Goal: Task Accomplishment & Management: Complete application form

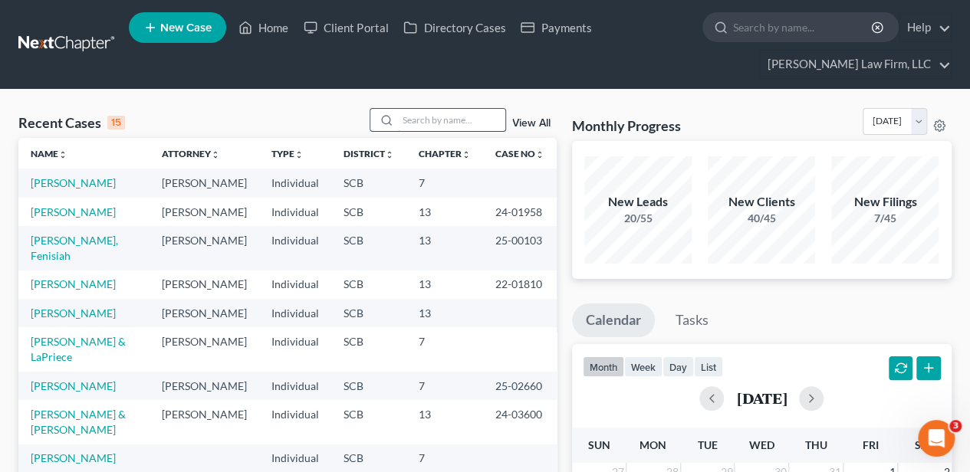
click at [408, 113] on input "search" at bounding box center [451, 120] width 107 height 22
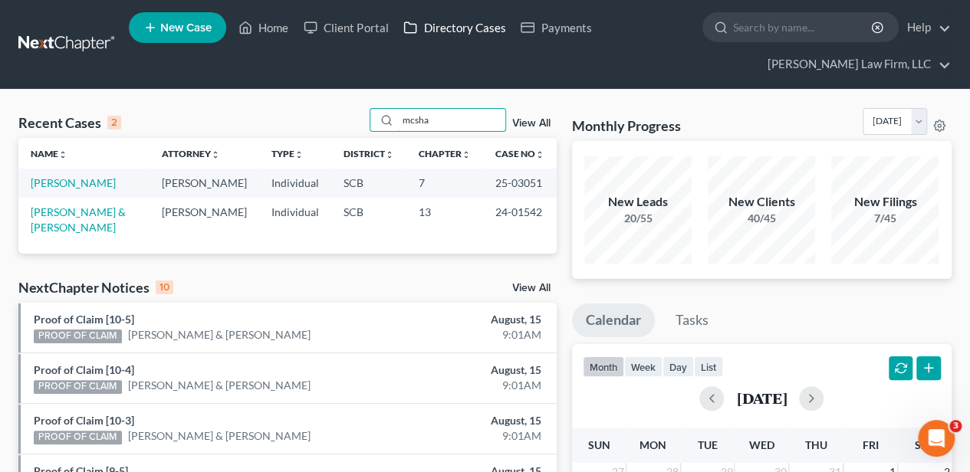
type input "mcsha"
click at [103, 186] on link "[PERSON_NAME]" at bounding box center [73, 182] width 85 height 13
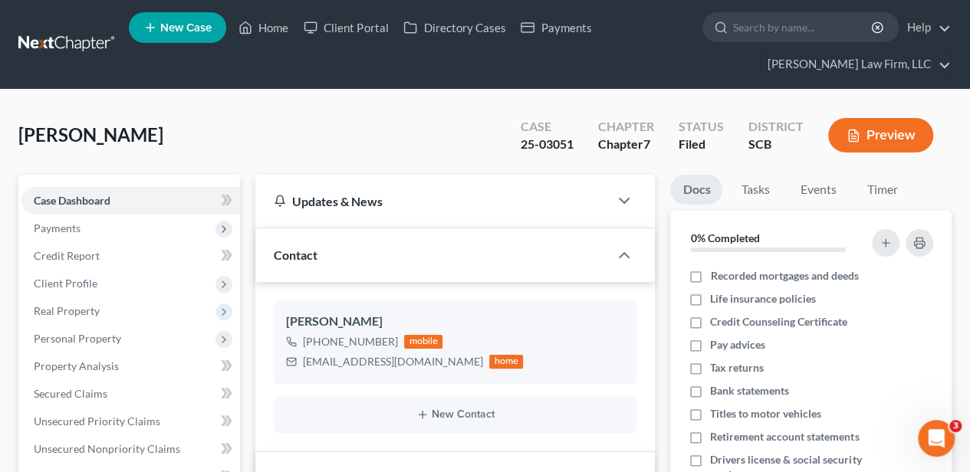
select select "2"
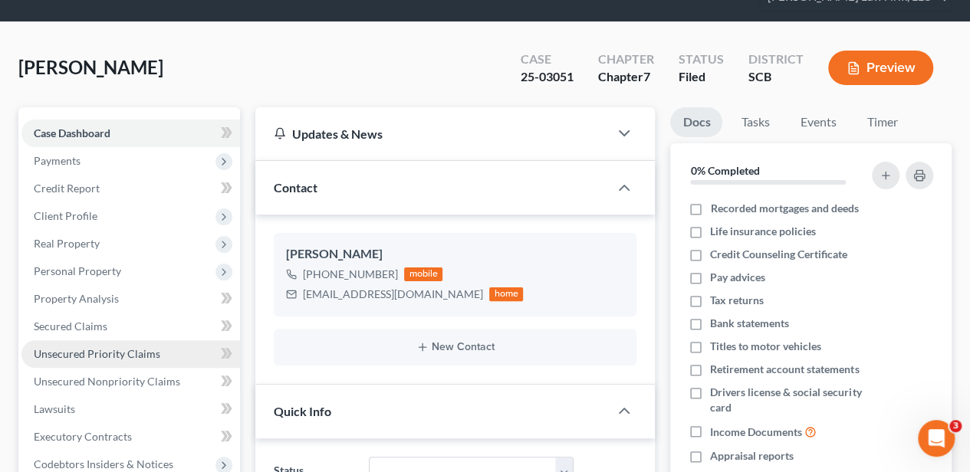
scroll to position [102, 0]
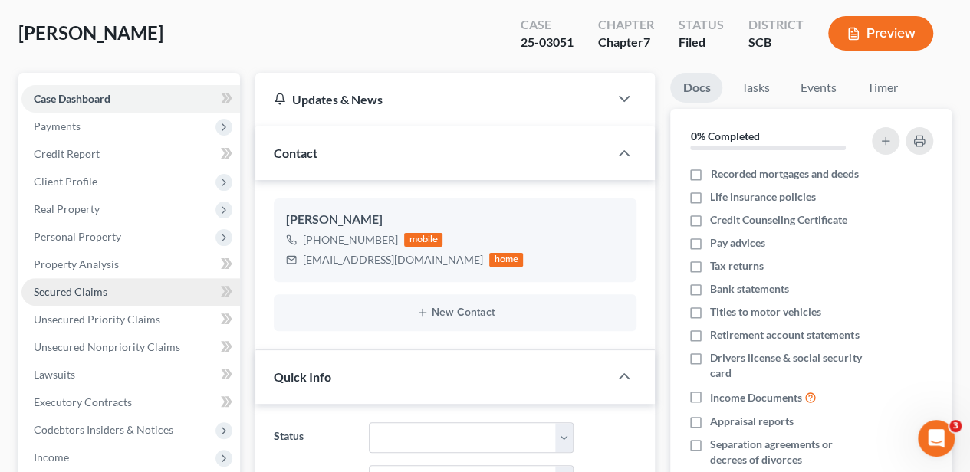
click at [120, 291] on link "Secured Claims" at bounding box center [130, 292] width 219 height 28
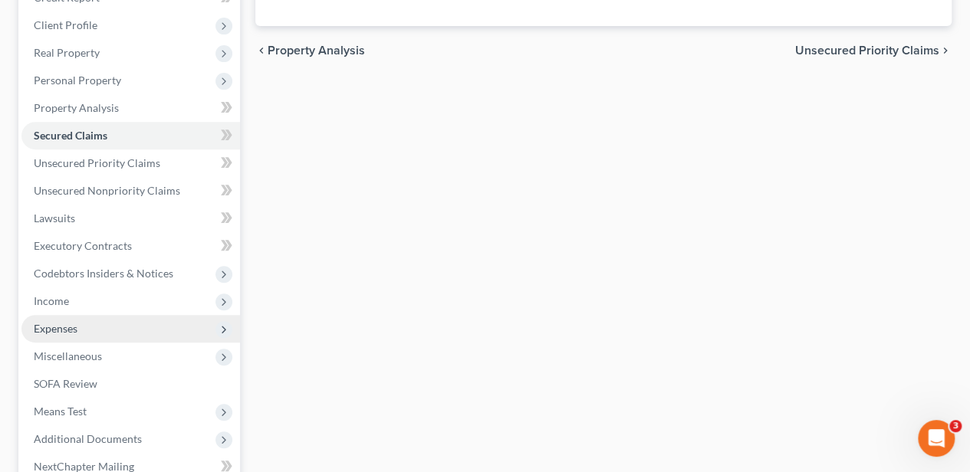
scroll to position [357, 0]
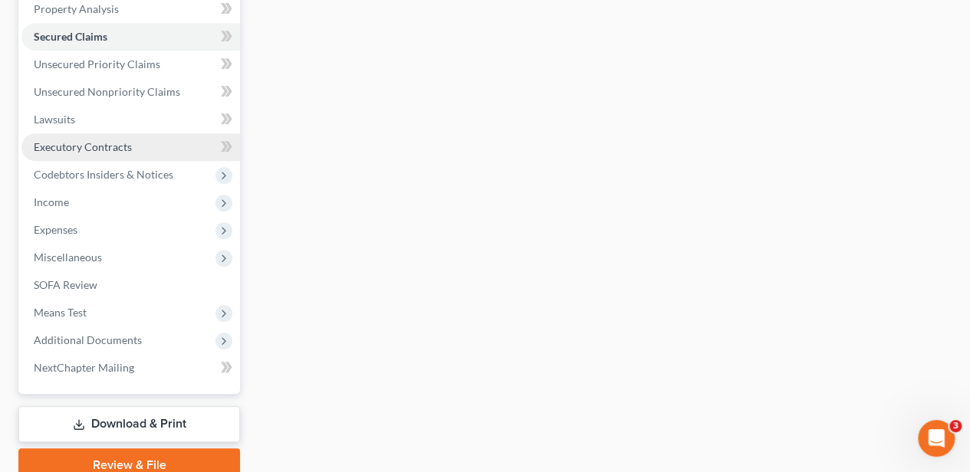
click at [109, 141] on span "Executory Contracts" at bounding box center [83, 146] width 98 height 13
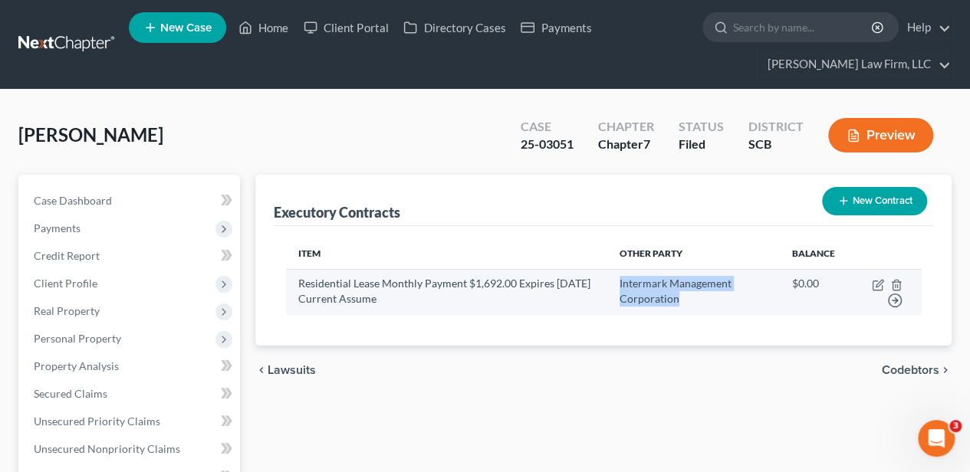
drag, startPoint x: 692, startPoint y: 295, endPoint x: 626, endPoint y: 282, distance: 66.5
click at [626, 282] on td "Intermark Management Corporation" at bounding box center [693, 291] width 172 height 45
copy td "Intermark Management Corporation"
click at [874, 284] on icon "button" at bounding box center [878, 285] width 12 height 12
select select "42"
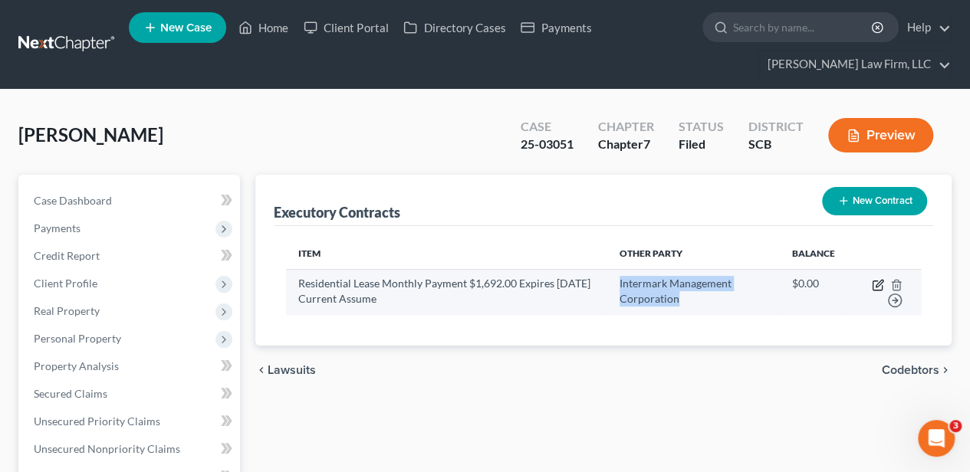
select select "0"
select select "2"
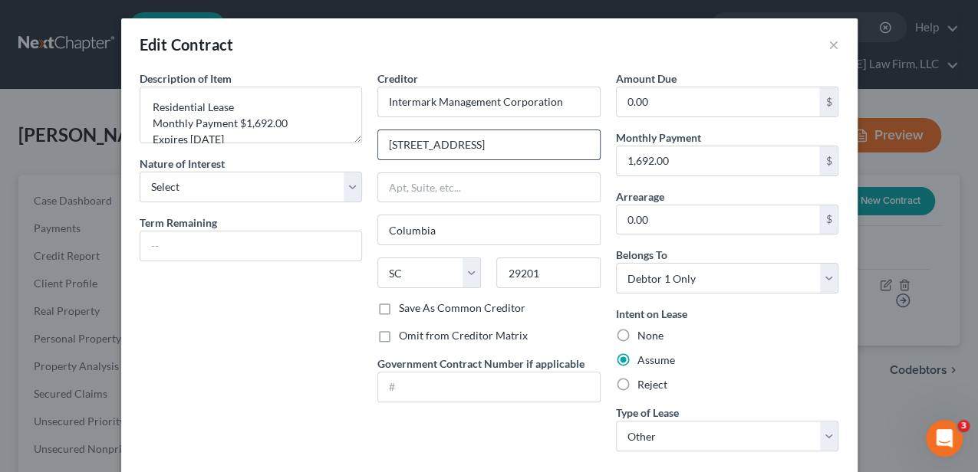
drag, startPoint x: 478, startPoint y: 149, endPoint x: 379, endPoint y: 146, distance: 99.7
click at [379, 146] on input "[STREET_ADDRESS]" at bounding box center [489, 144] width 222 height 29
click at [828, 49] on button "×" at bounding box center [833, 44] width 11 height 18
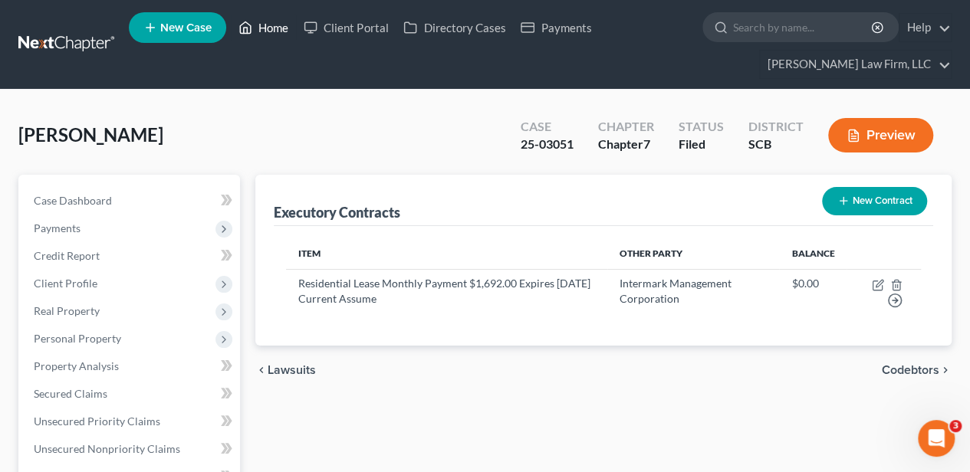
click at [257, 24] on link "Home" at bounding box center [263, 28] width 65 height 28
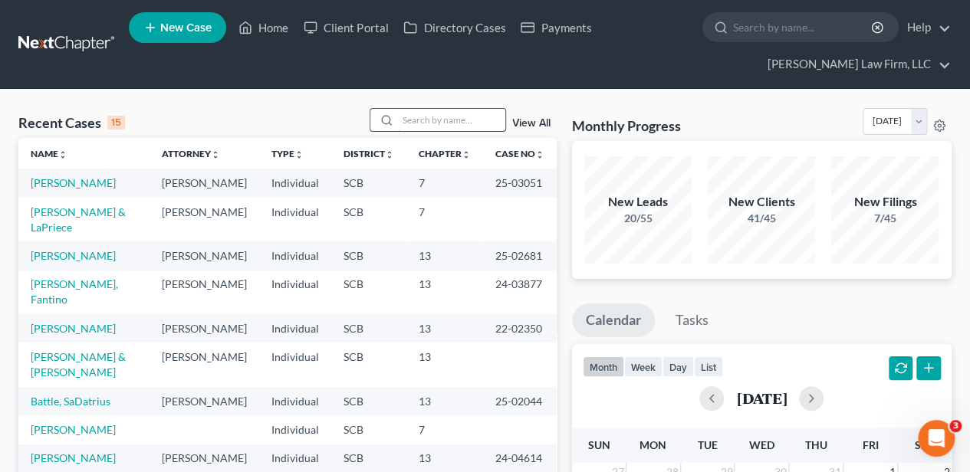
click at [435, 128] on input "search" at bounding box center [451, 120] width 107 height 22
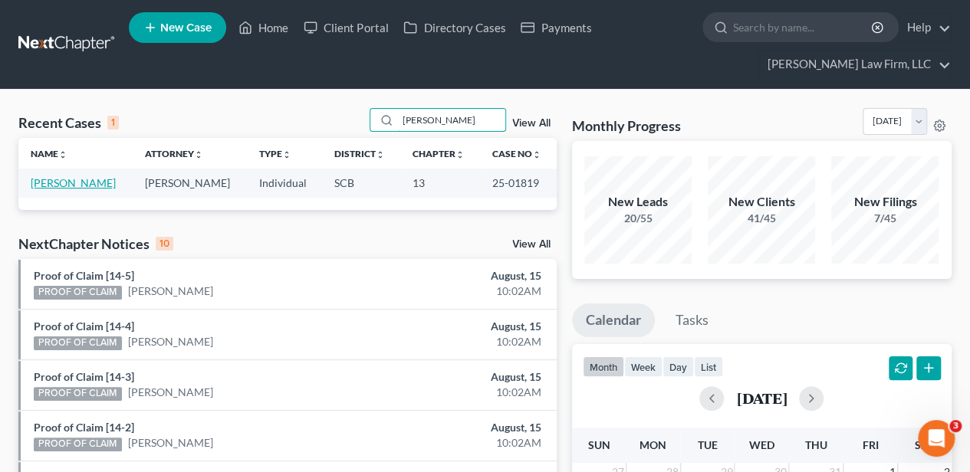
type input "[PERSON_NAME]"
click at [48, 178] on link "[PERSON_NAME]" at bounding box center [73, 182] width 85 height 13
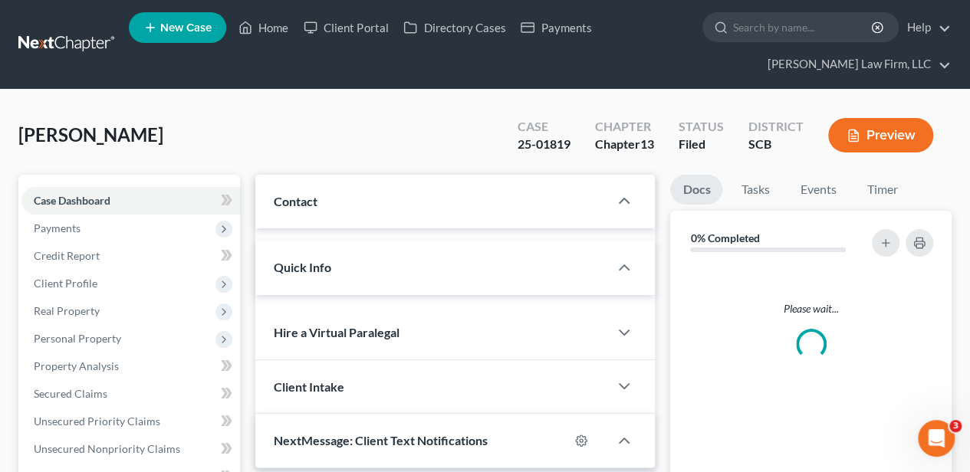
select select "2"
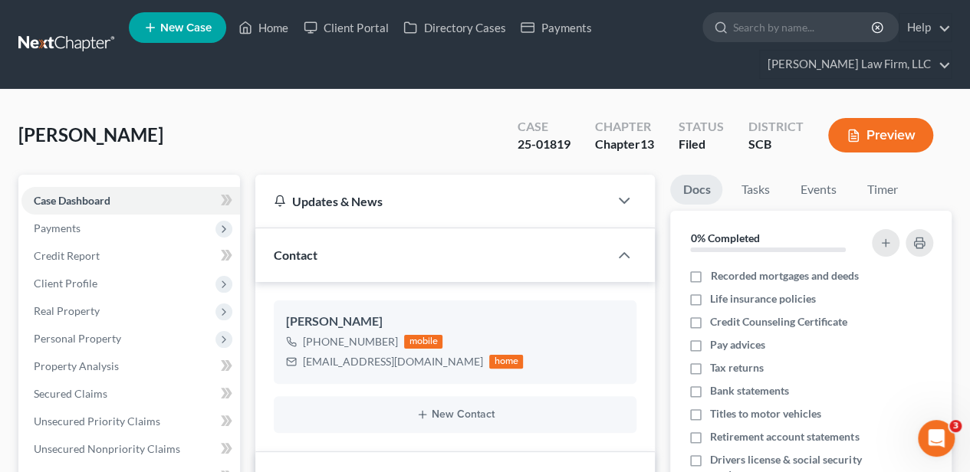
scroll to position [73, 0]
click at [88, 394] on span "Secured Claims" at bounding box center [71, 393] width 74 height 13
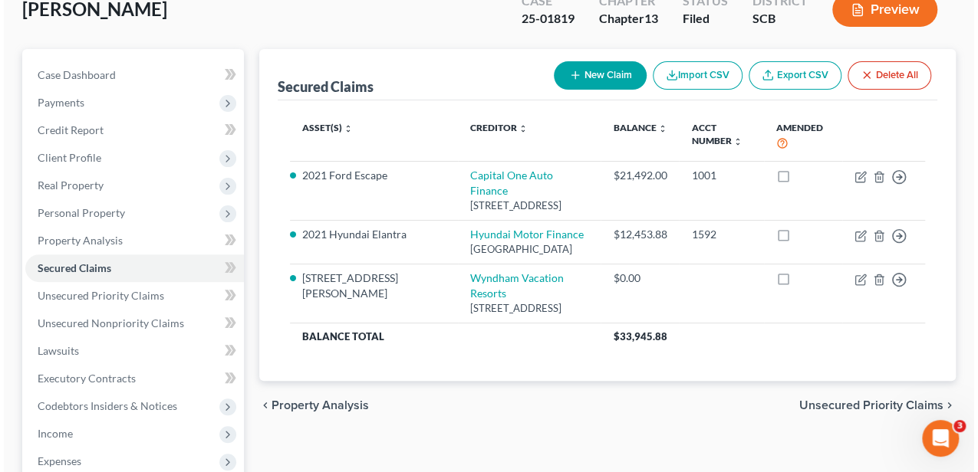
scroll to position [102, 0]
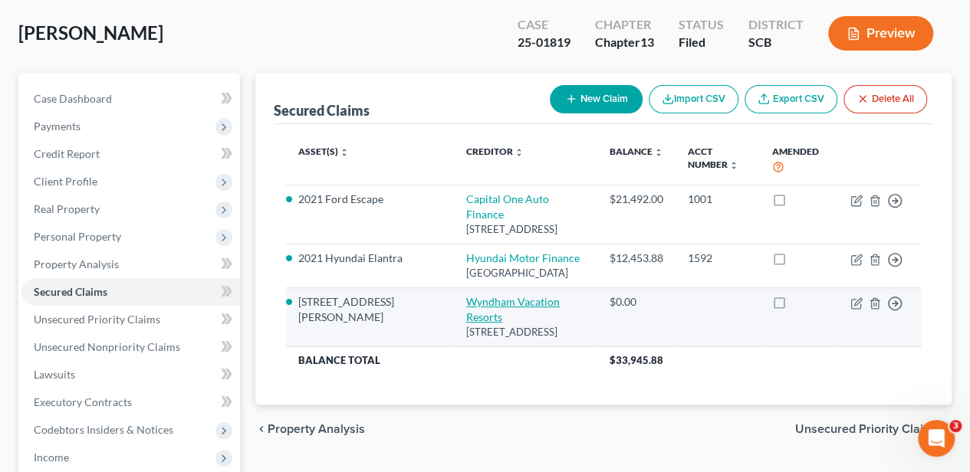
click at [466, 295] on link "Wyndham Vacation Resorts" at bounding box center [513, 309] width 94 height 28
select select "9"
select select "0"
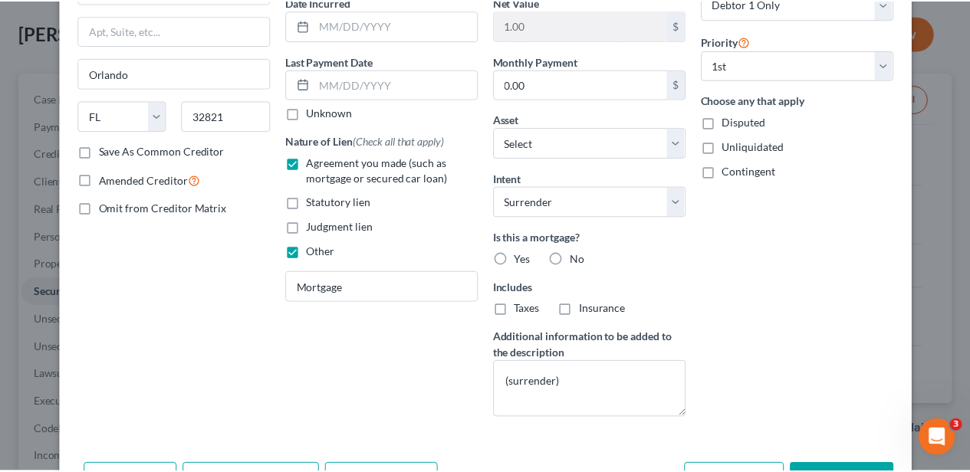
scroll to position [204, 0]
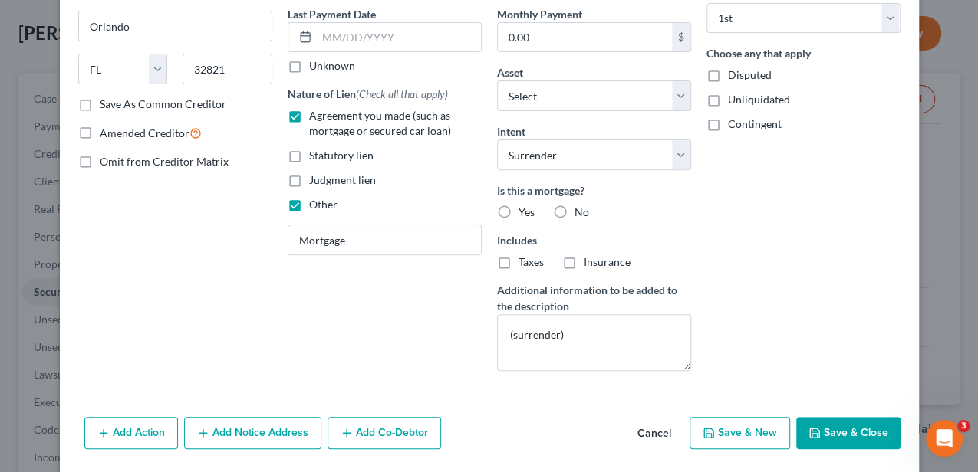
click at [643, 425] on button "Cancel" at bounding box center [654, 434] width 58 height 31
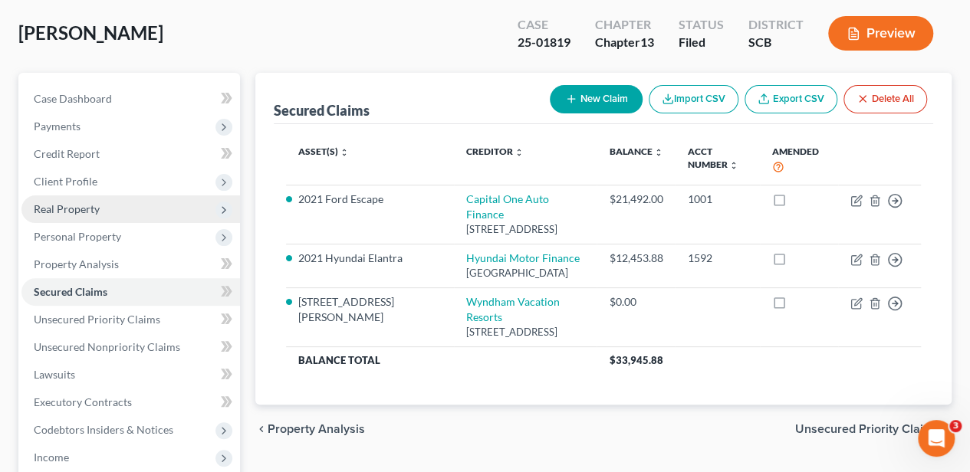
click at [104, 213] on span "Real Property" at bounding box center [130, 210] width 219 height 28
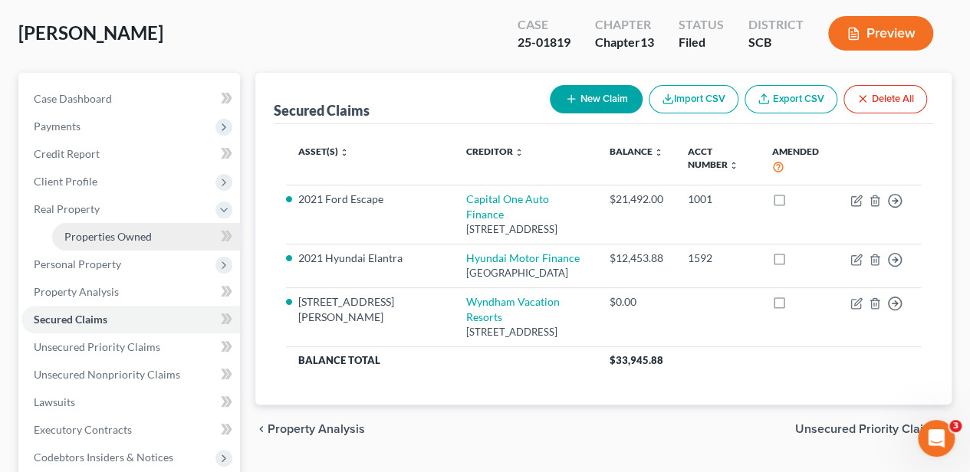
click at [109, 233] on span "Properties Owned" at bounding box center [107, 236] width 87 height 13
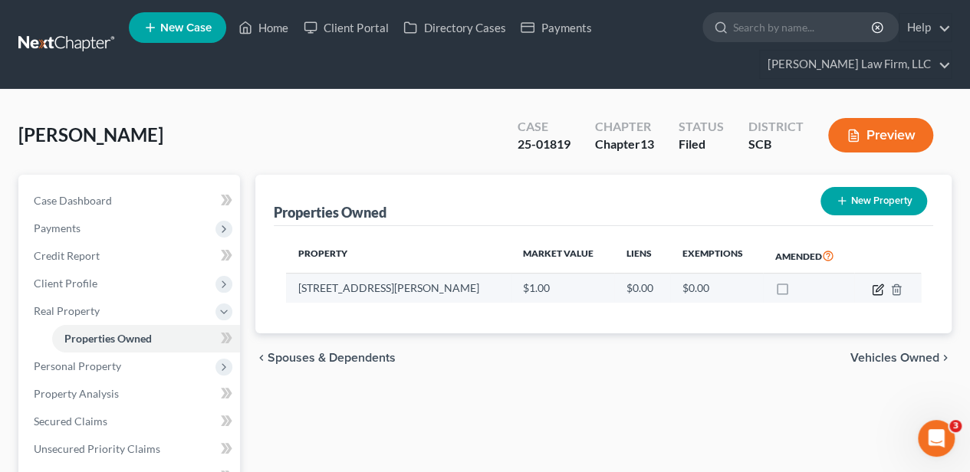
click at [883, 287] on icon "button" at bounding box center [878, 290] width 12 height 12
select select "44"
select select "0"
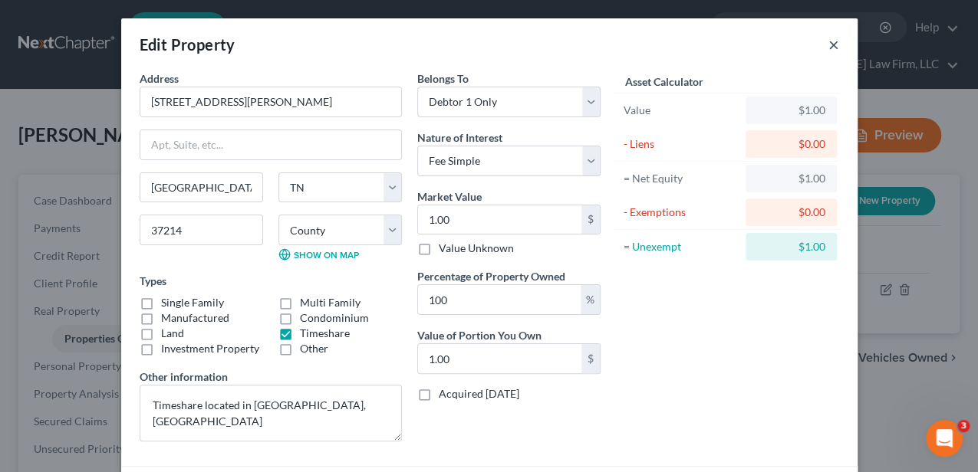
click at [832, 47] on button "×" at bounding box center [833, 44] width 11 height 18
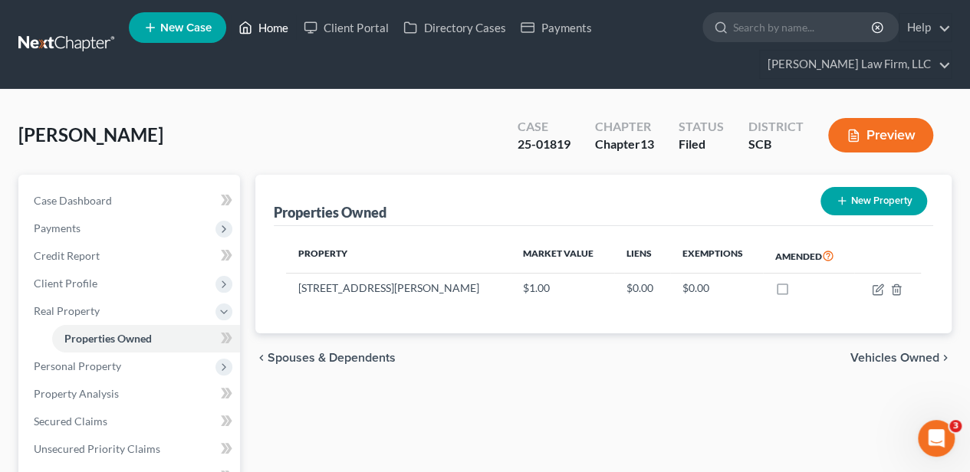
click at [288, 28] on link "Home" at bounding box center [263, 28] width 65 height 28
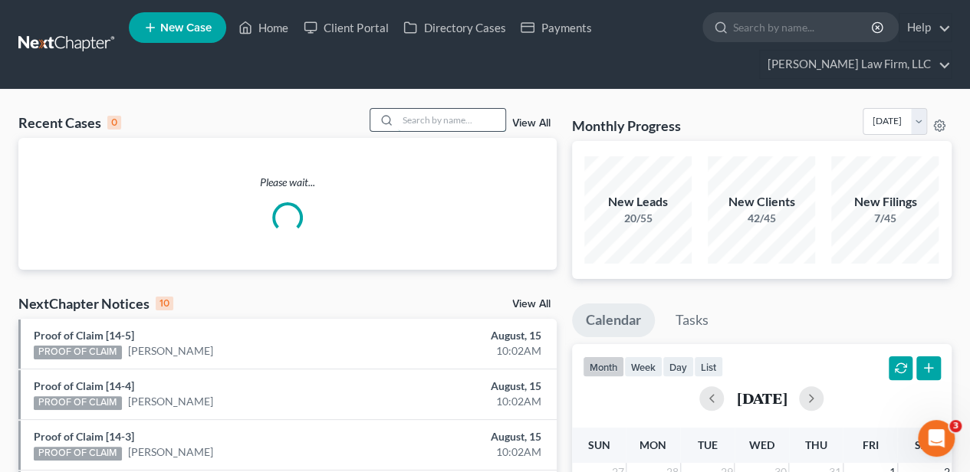
click at [473, 123] on input "search" at bounding box center [451, 120] width 107 height 22
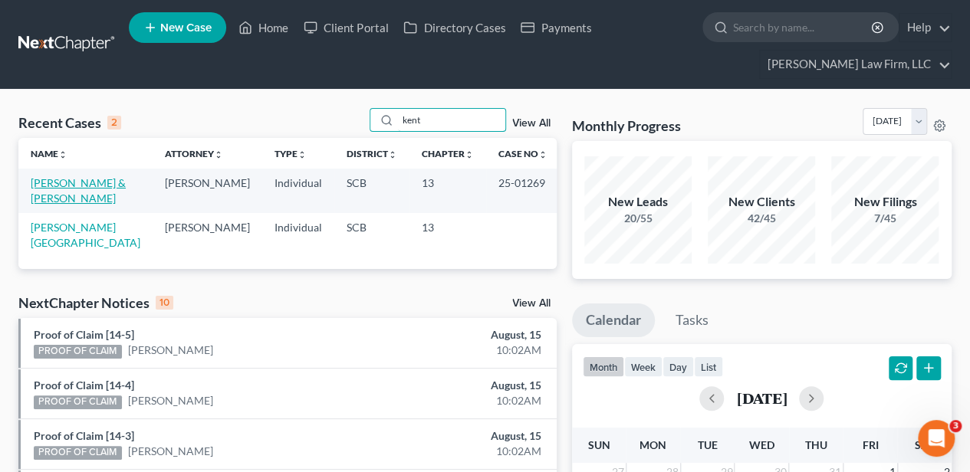
type input "kent"
click at [74, 181] on link "[PERSON_NAME] & [PERSON_NAME]" at bounding box center [78, 190] width 95 height 28
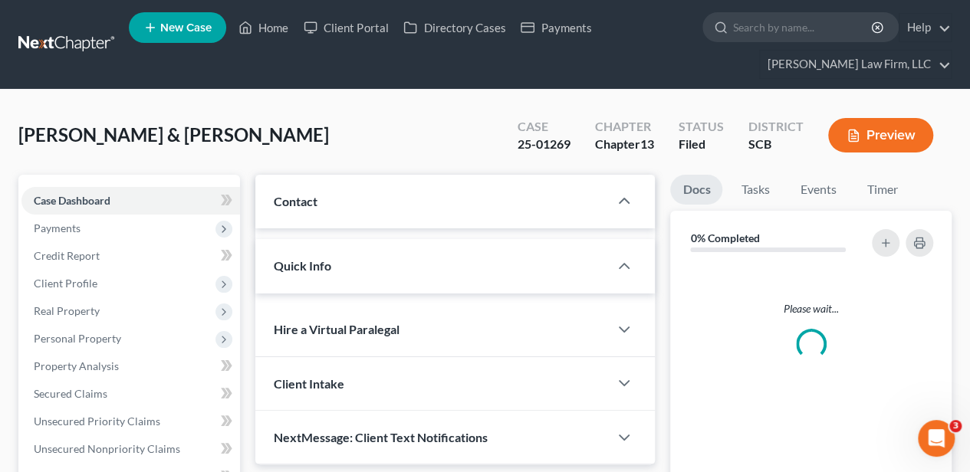
select select "2"
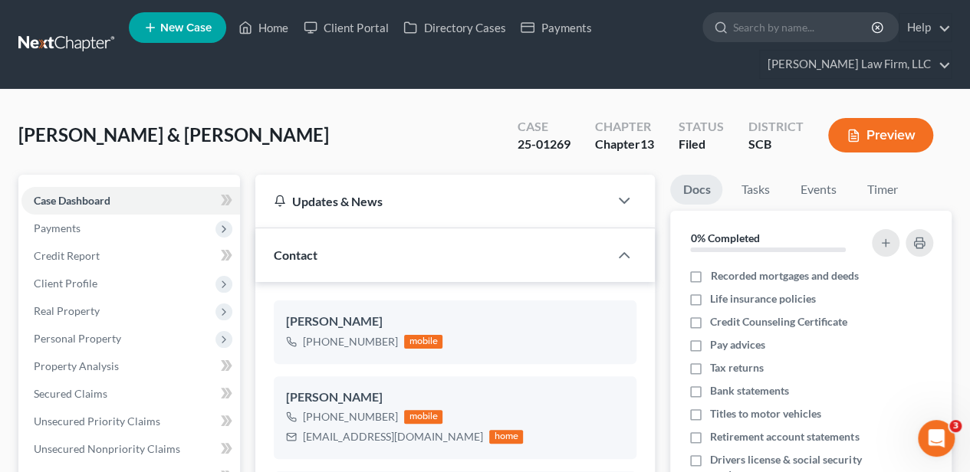
scroll to position [281, 0]
drag, startPoint x: 270, startPoint y: 24, endPoint x: 428, endPoint y: 98, distance: 174.6
click at [270, 24] on link "Home" at bounding box center [263, 28] width 65 height 28
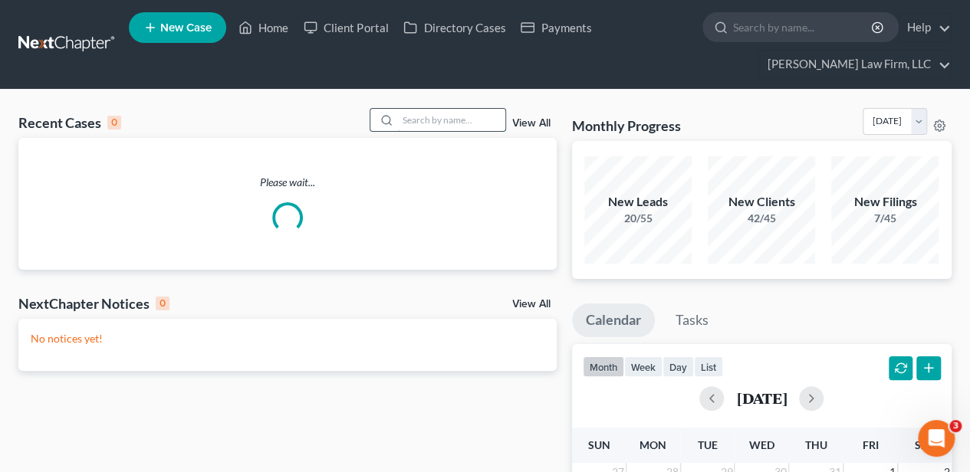
click at [447, 118] on input "search" at bounding box center [451, 120] width 107 height 22
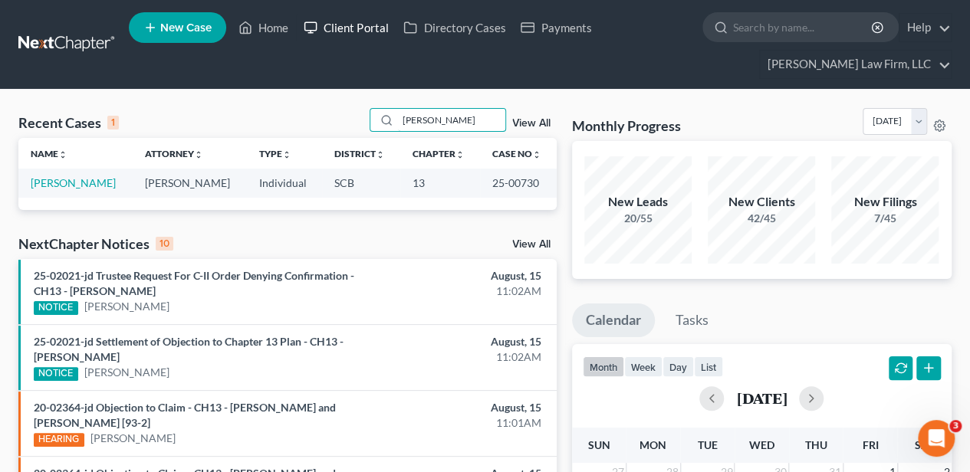
type input "[PERSON_NAME]"
click at [67, 185] on link "[PERSON_NAME]" at bounding box center [73, 182] width 85 height 13
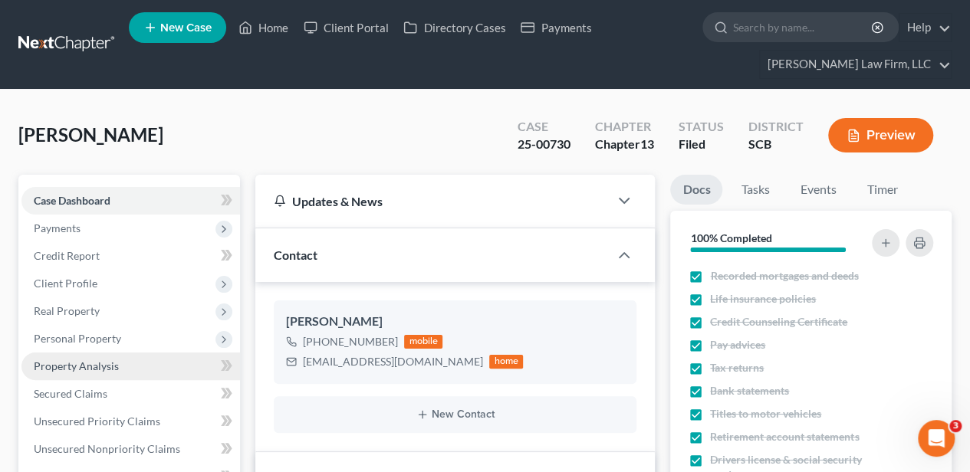
select select "2"
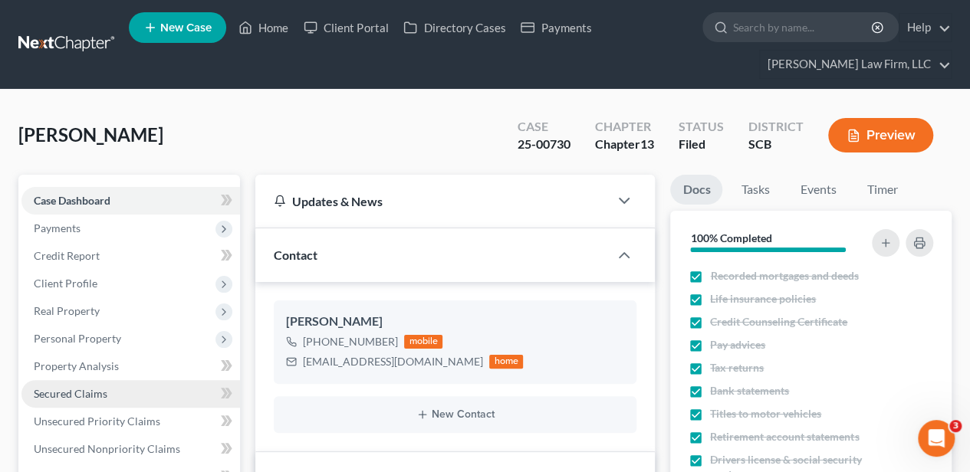
click at [79, 387] on span "Secured Claims" at bounding box center [71, 393] width 74 height 13
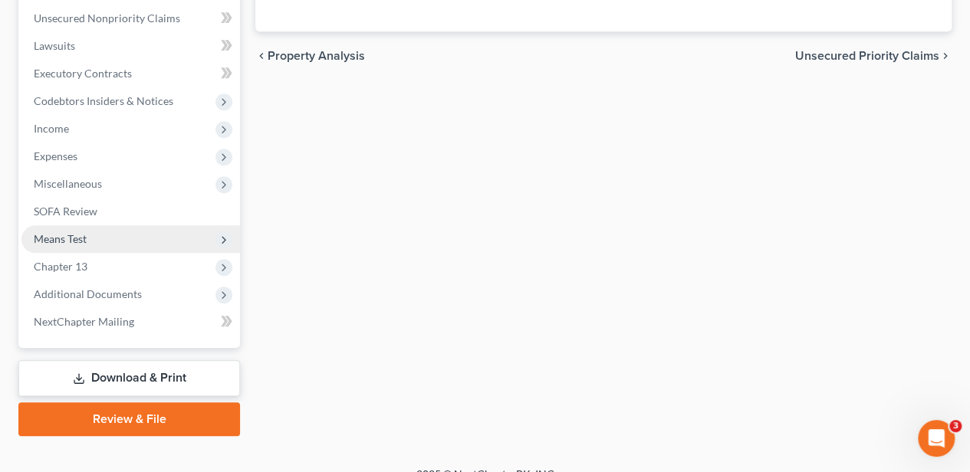
scroll to position [451, 0]
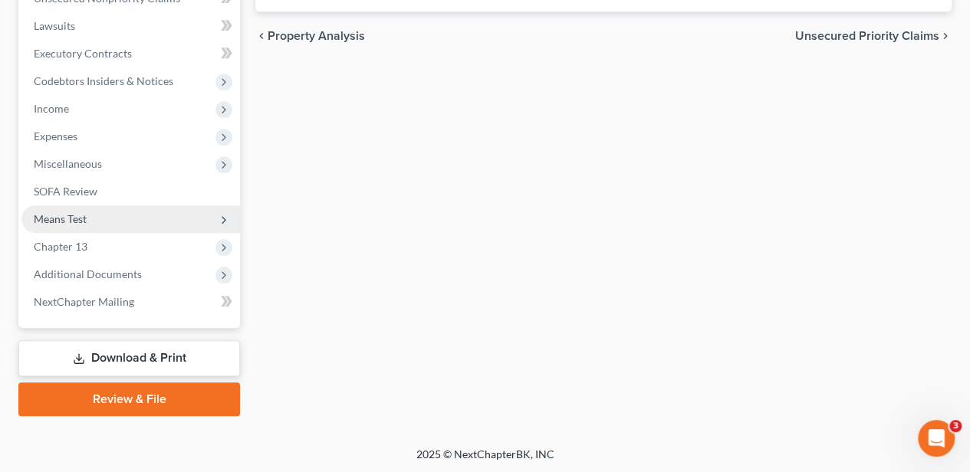
click at [103, 214] on span "Means Test" at bounding box center [130, 219] width 219 height 28
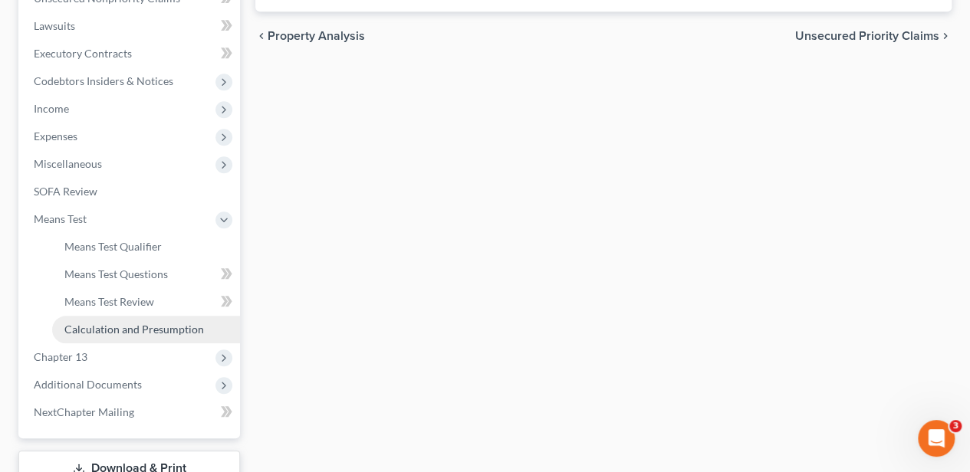
click at [110, 320] on link "Calculation and Presumption" at bounding box center [146, 330] width 188 height 28
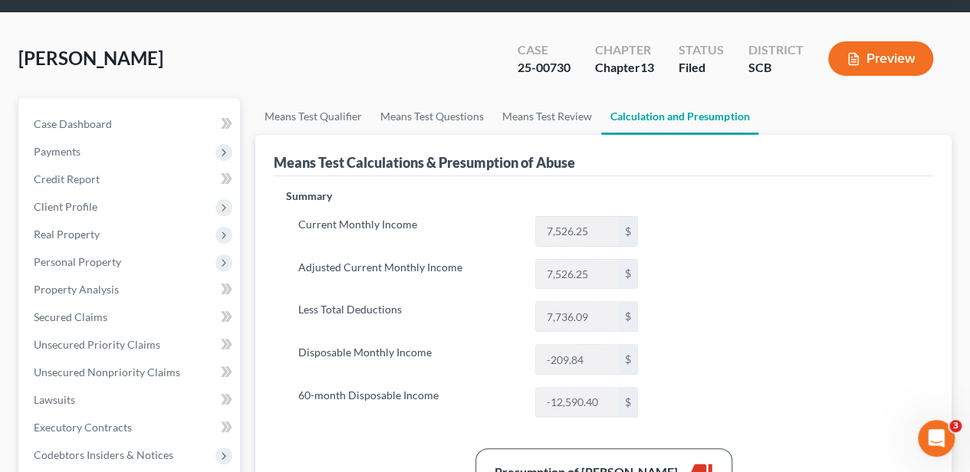
scroll to position [102, 0]
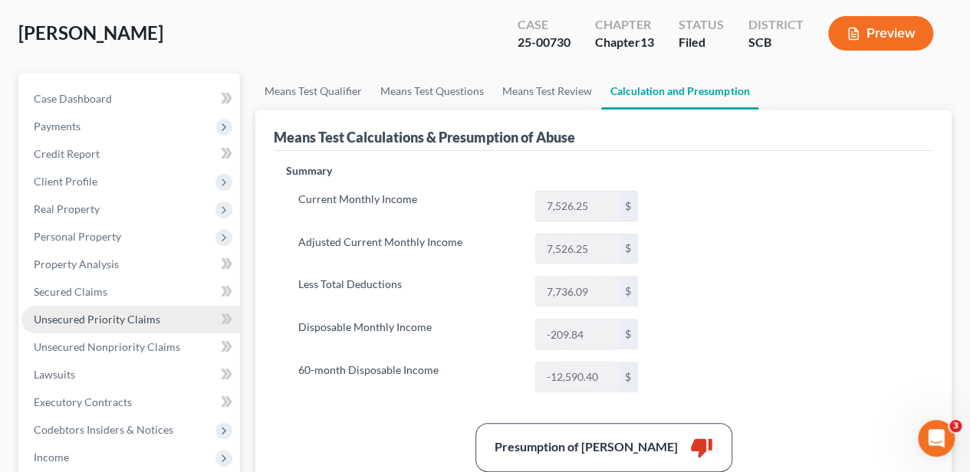
click at [124, 317] on span "Unsecured Priority Claims" at bounding box center [97, 319] width 127 height 13
